Goal: Transaction & Acquisition: Purchase product/service

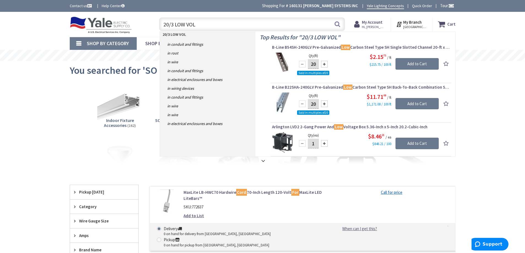
type input "20/3 LOW VOLT"
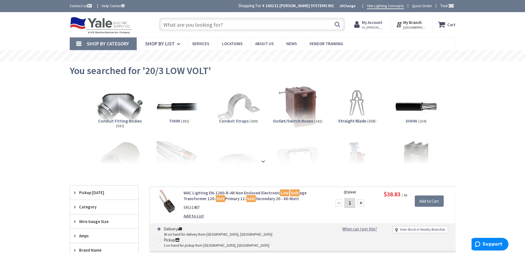
click at [194, 25] on input "text" at bounding box center [252, 25] width 186 height 14
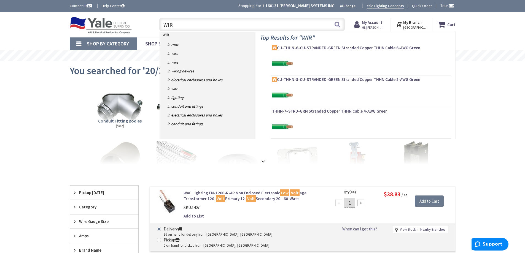
type input "WIRE"
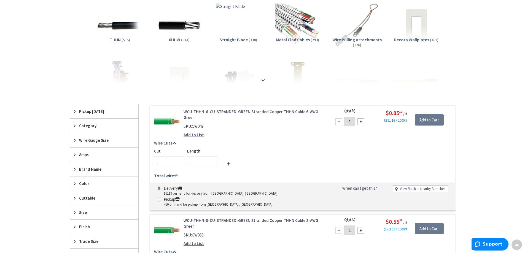
scroll to position [110, 0]
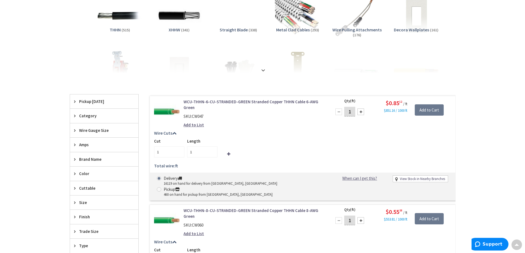
click at [86, 200] on span "Size" at bounding box center [101, 203] width 45 height 6
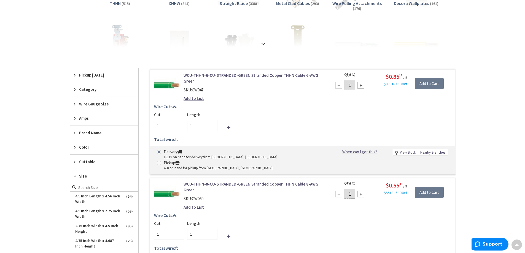
scroll to position [138, 0]
click at [83, 175] on span "Size" at bounding box center [101, 175] width 45 height 6
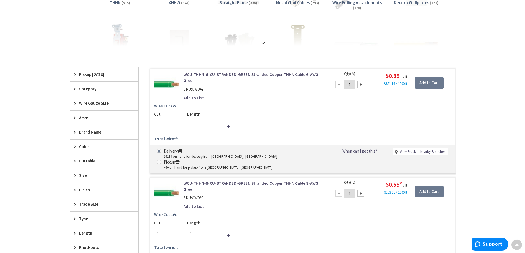
scroll to position [138, 0]
click at [91, 206] on span "Trade Size" at bounding box center [101, 204] width 45 height 6
click at [74, 202] on icon at bounding box center [76, 204] width 4 height 4
click at [75, 102] on icon at bounding box center [76, 103] width 4 height 4
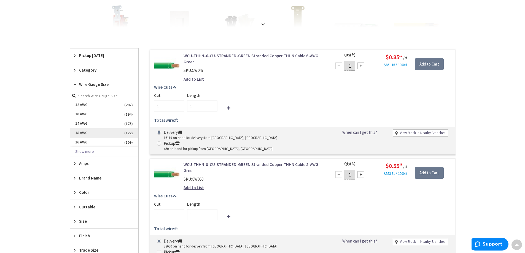
scroll to position [193, 0]
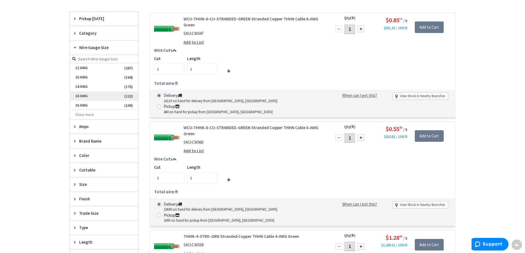
click at [111, 95] on span "18 AWG" at bounding box center [104, 95] width 68 height 9
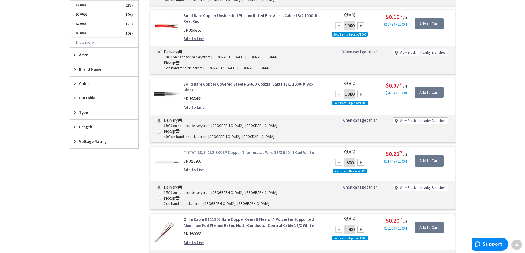
scroll to position [303, 0]
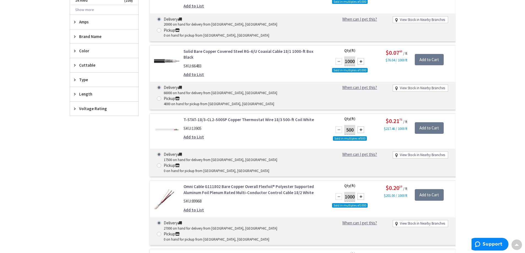
click at [243, 252] on link "Omni Cable G111804 Bare Copper Overall Flexfoil® Polyester Supported Aluminum F…" at bounding box center [253, 258] width 140 height 12
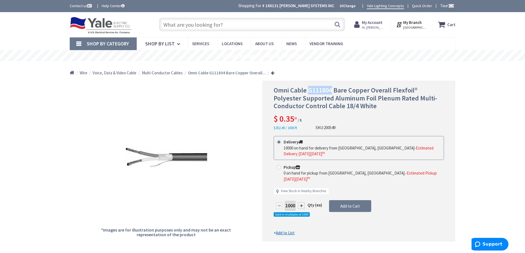
drag, startPoint x: 308, startPoint y: 89, endPoint x: 333, endPoint y: 89, distance: 25.1
click at [333, 89] on span "Omni Cable G111804 Bare Copper Overall Flexfoil® Polyester Supported Aluminum F…" at bounding box center [354, 98] width 163 height 25
copy span "G111804"
click at [222, 26] on input "text" at bounding box center [252, 25] width 186 height 14
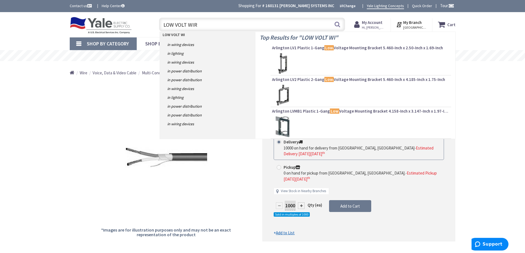
type input "LOW VOLT WIRE"
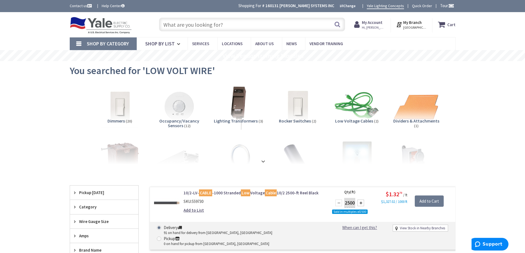
click at [357, 118] on span "Low Voltage Cables" at bounding box center [354, 121] width 38 height 6
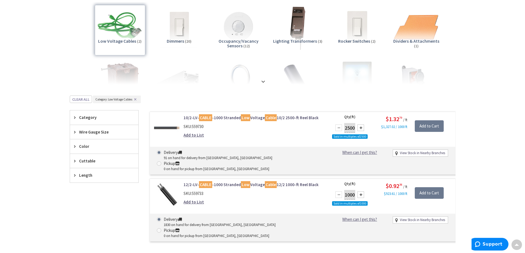
scroll to position [115, 0]
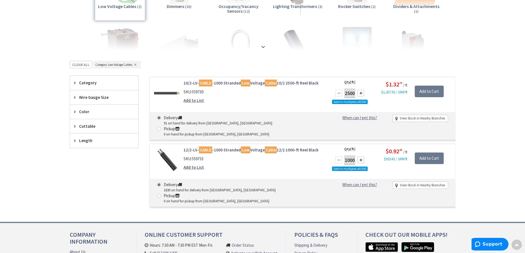
click at [87, 98] on span "Wire Gauge Size" at bounding box center [101, 97] width 45 height 6
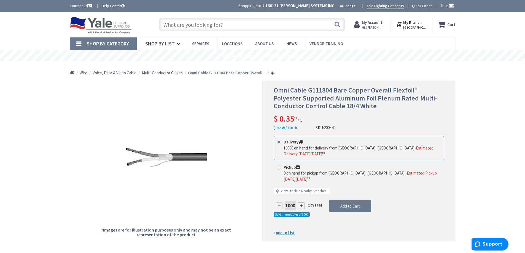
click at [202, 26] on input "text" at bounding box center [252, 25] width 186 height 14
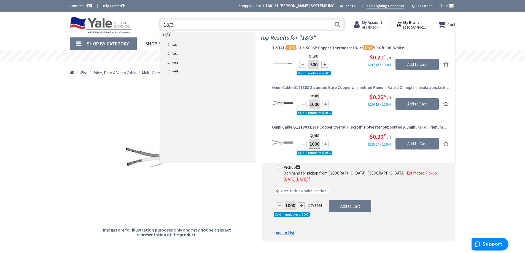
type input "18/3"
click at [330, 88] on span "Omni Cable G121803 Stranded Bare Copper Unshielded Plenum Rated Omniplen Insula…" at bounding box center [361, 88] width 178 height 6
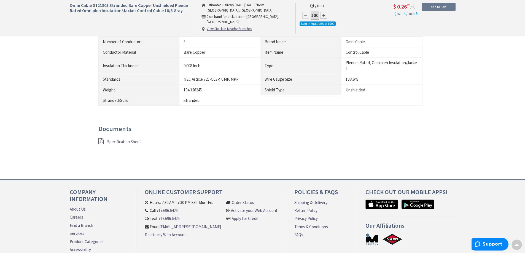
scroll to position [386, 0]
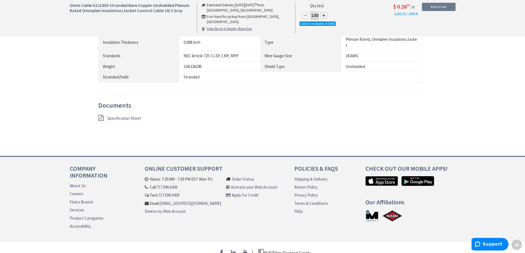
click at [125, 116] on span "Specification Sheet" at bounding box center [124, 118] width 34 height 5
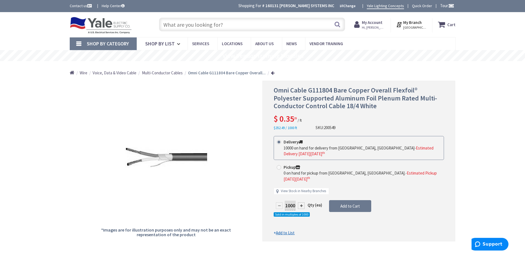
click at [218, 25] on input "text" at bounding box center [252, 25] width 186 height 14
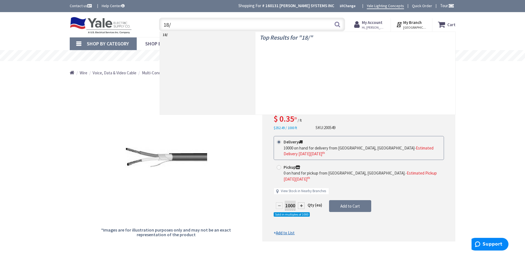
type input "18/4"
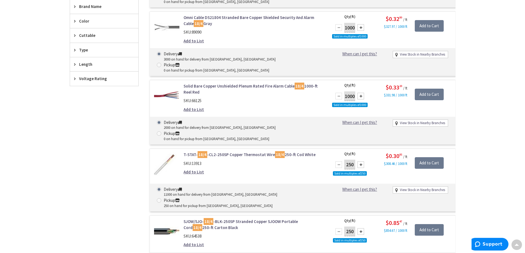
scroll to position [248, 0]
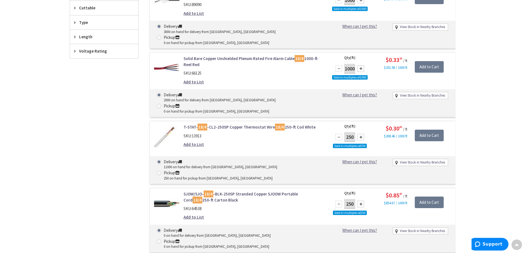
click at [223, 191] on link "SJOW/SJO- 18/4 -BLK-250SP Stranded Copper SJOOW Portable Cord 18/4 250-ft Carto…" at bounding box center [253, 197] width 140 height 12
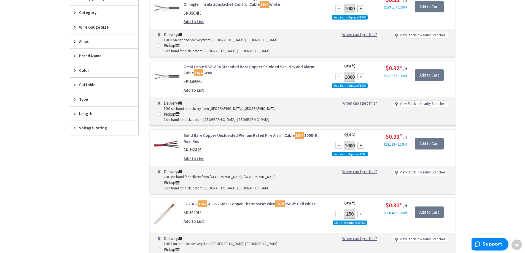
scroll to position [140, 0]
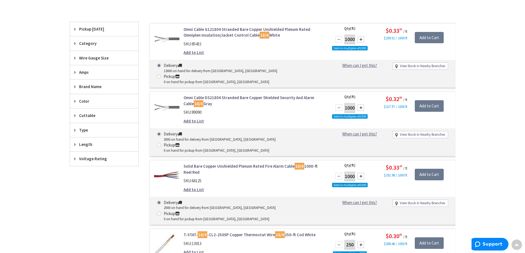
click at [221, 95] on link "Omni Cable DS21804 Stranded Bare Copper Shielded Security And Alarm Cable 18/4 …" at bounding box center [253, 101] width 140 height 12
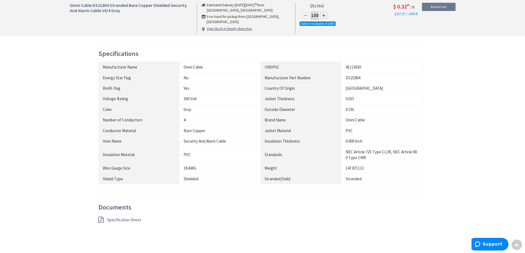
scroll to position [303, 0]
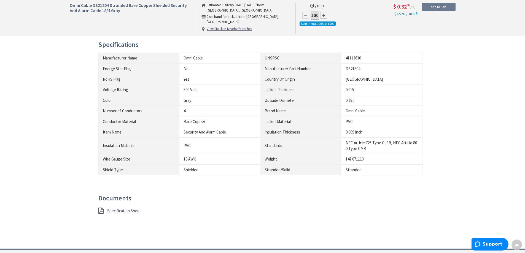
click at [130, 211] on span "Specification Sheet" at bounding box center [124, 210] width 34 height 5
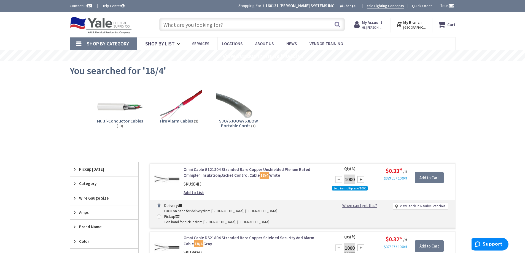
click at [233, 24] on input "text" at bounding box center [252, 25] width 186 height 14
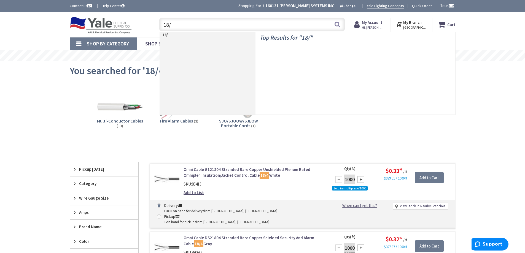
type input "18/3"
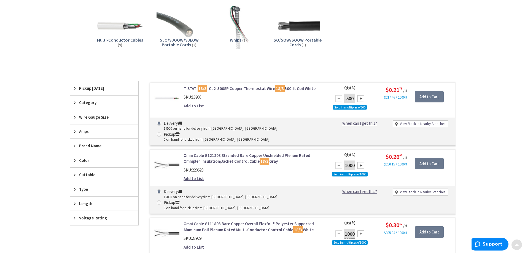
scroll to position [83, 0]
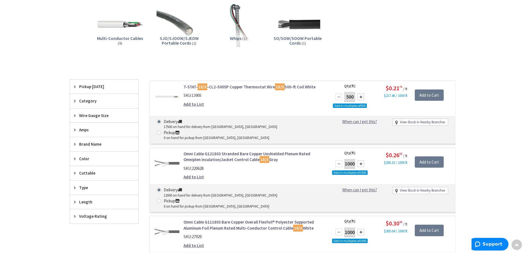
click at [237, 151] on link "Omni Cable G121803 Stranded Bare Copper Unshielded Plenum Rated Omniplen Insula…" at bounding box center [253, 157] width 140 height 12
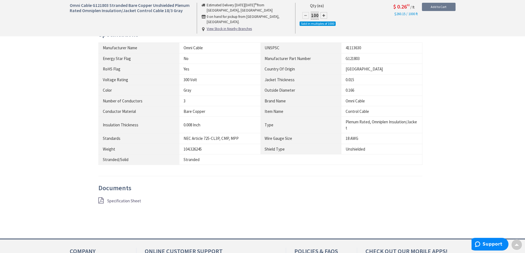
scroll to position [331, 0]
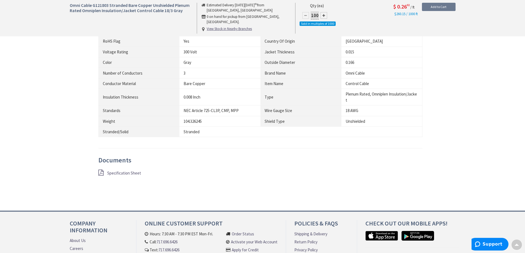
click at [124, 173] on span "Specification Sheet" at bounding box center [124, 172] width 34 height 5
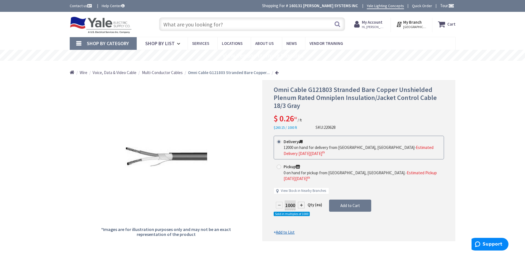
click at [226, 27] on input "text" at bounding box center [252, 24] width 186 height 14
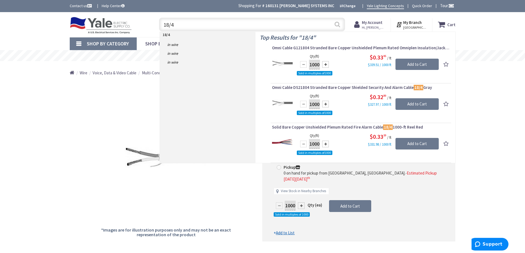
type input "18/4"
click at [336, 24] on button "Search" at bounding box center [336, 24] width 7 height 12
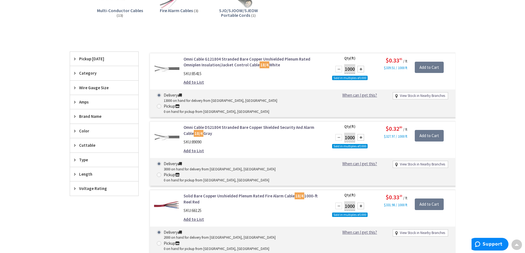
scroll to position [110, 0]
click at [226, 64] on link "Omni Cable G121804 Stranded Bare Copper Unshielded Plenum Rated Omniplen Insula…" at bounding box center [253, 62] width 140 height 12
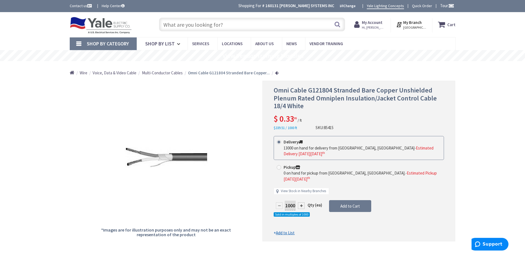
drag, startPoint x: 184, startPoint y: 27, endPoint x: 188, endPoint y: 27, distance: 4.4
click at [184, 27] on input "text" at bounding box center [252, 25] width 186 height 14
click at [117, 74] on span "Voice, Data & Video Cable" at bounding box center [115, 72] width 44 height 5
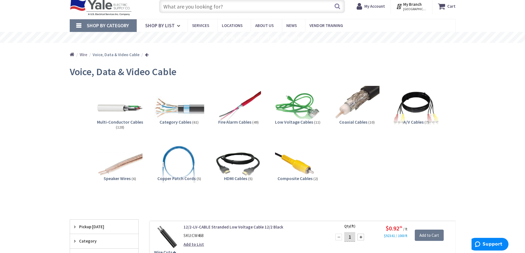
scroll to position [28, 0]
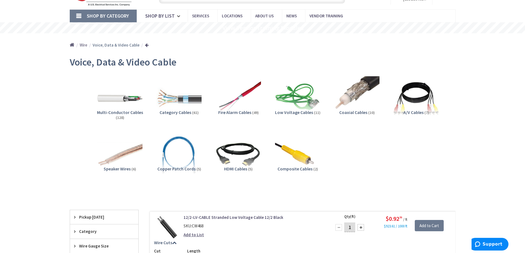
click at [126, 112] on span "Multi-Conductor Cables" at bounding box center [120, 113] width 46 height 6
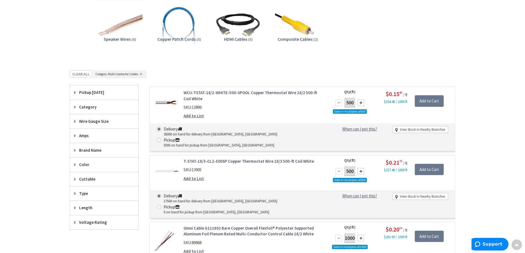
scroll to position [0, 0]
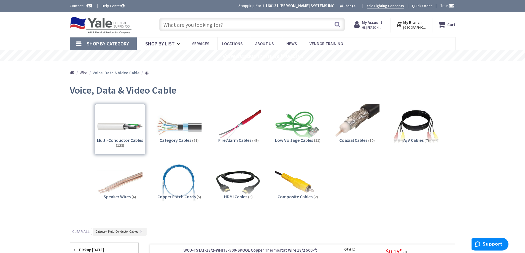
click at [198, 22] on input "text" at bounding box center [252, 25] width 186 height 14
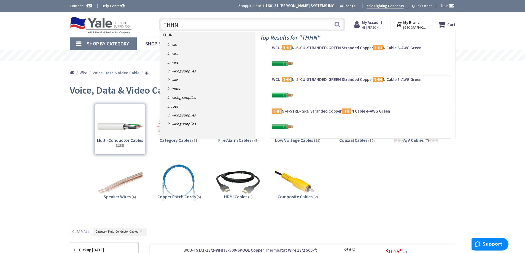
type input "THHN"
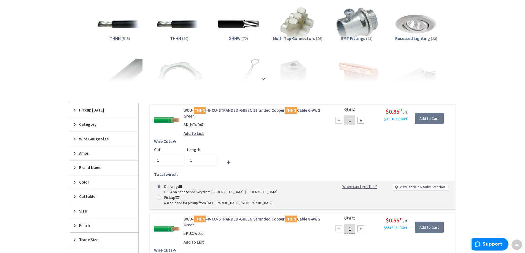
scroll to position [83, 0]
click at [99, 140] on span "Wire Gauge Size" at bounding box center [101, 138] width 45 height 6
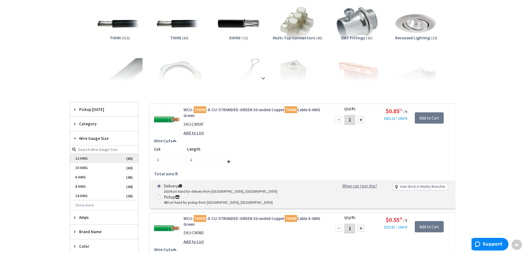
click at [89, 159] on span "12 AWG" at bounding box center [104, 158] width 68 height 9
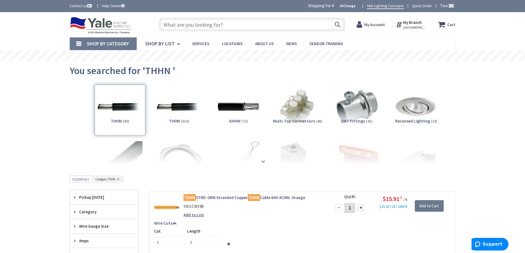
click at [203, 22] on input "text" at bounding box center [252, 25] width 186 height 14
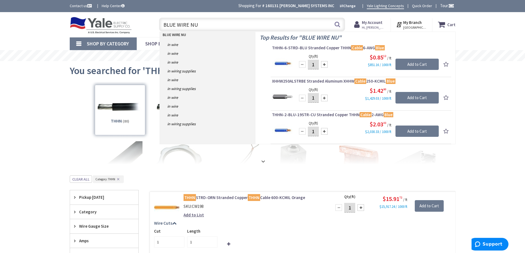
type input "BLUE WIRE NUT"
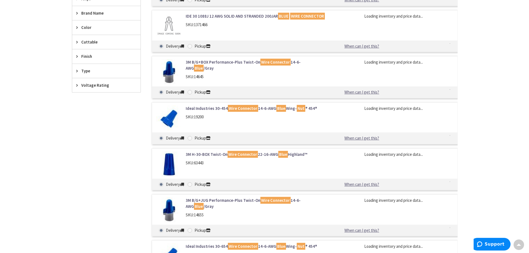
scroll to position [200, 0]
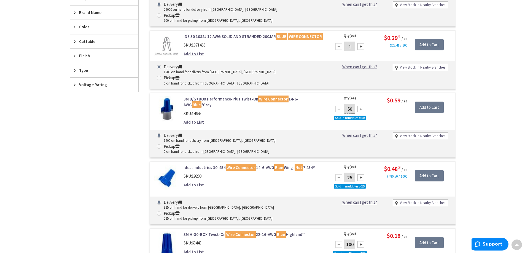
click at [359, 174] on div at bounding box center [360, 177] width 7 height 7
click at [340, 174] on div at bounding box center [338, 177] width 7 height 7
type input "25"
click at [422, 237] on input "Add to Cart" at bounding box center [428, 243] width 29 height 12
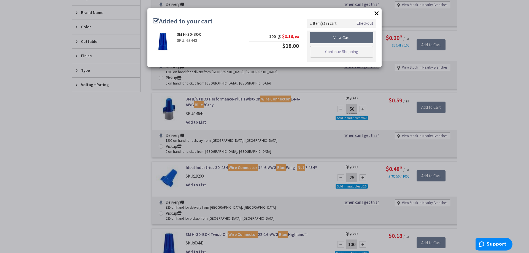
click at [344, 38] on link "View Cart" at bounding box center [341, 38] width 63 height 12
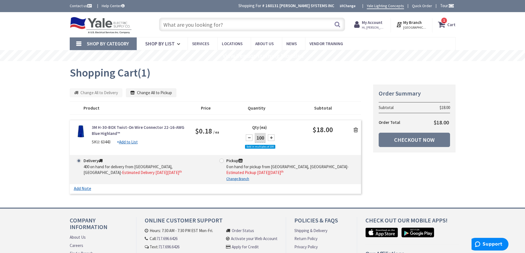
click at [270, 138] on div at bounding box center [271, 137] width 7 height 7
type input "200"
click at [424, 141] on link "Checkout Now" at bounding box center [413, 140] width 71 height 14
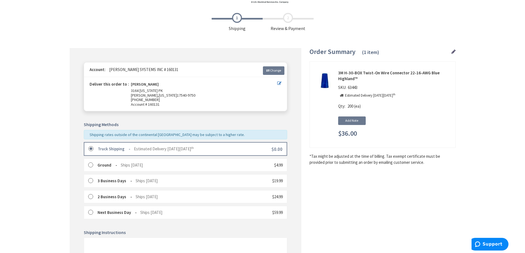
scroll to position [138, 0]
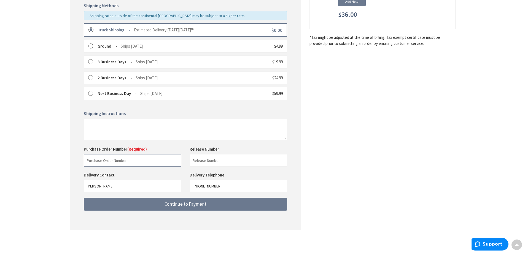
click at [121, 158] on input "text" at bounding box center [132, 160] width 97 height 12
type input "34262"
click at [219, 163] on input "text" at bounding box center [237, 160] width 97 height 12
type input "19307 EGS-Office"
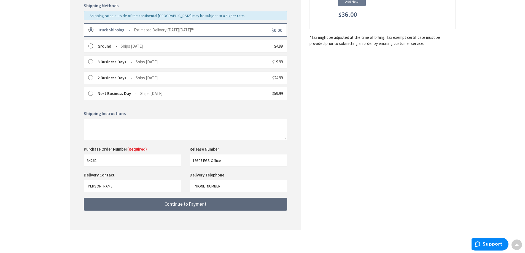
click at [189, 204] on span "Continue to Payment" at bounding box center [185, 204] width 42 height 6
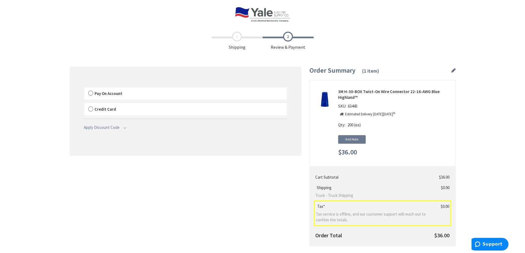
click at [91, 93] on label "Pay On Account" at bounding box center [185, 93] width 203 height 13
click at [84, 88] on input "Pay On Account" at bounding box center [84, 88] width 0 height 0
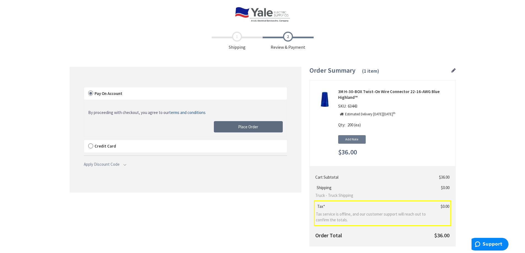
click at [253, 125] on span "Place Order" at bounding box center [248, 126] width 20 height 5
